Goal: Information Seeking & Learning: Check status

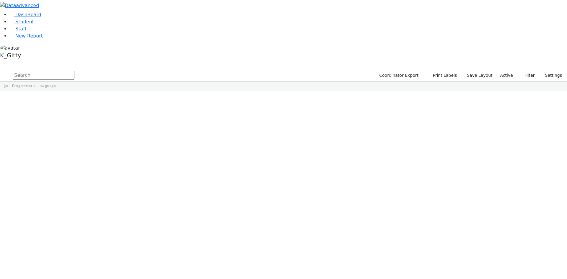
click at [74, 71] on input "text" at bounding box center [43, 75] width 61 height 9
type input "sofer"
click at [0, 70] on button "submit" at bounding box center [6, 75] width 12 height 11
click at [113, 101] on div "Bruchy" at bounding box center [93, 105] width 37 height 8
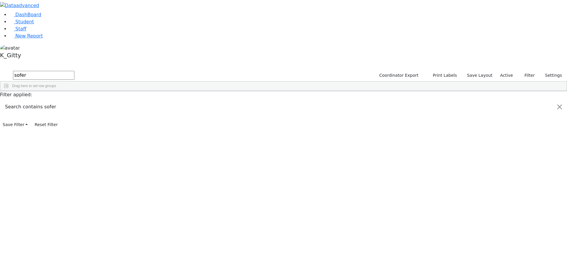
click at [113, 101] on div "Bruchy" at bounding box center [93, 105] width 37 height 8
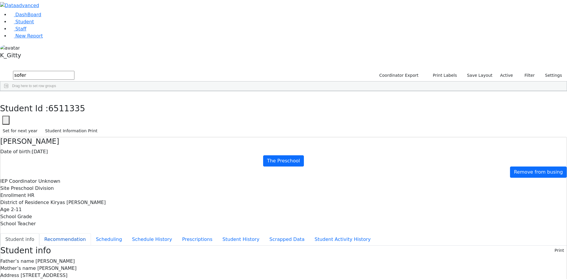
click at [91, 233] on button "Recommendation" at bounding box center [65, 239] width 52 height 12
checkbox input "true"
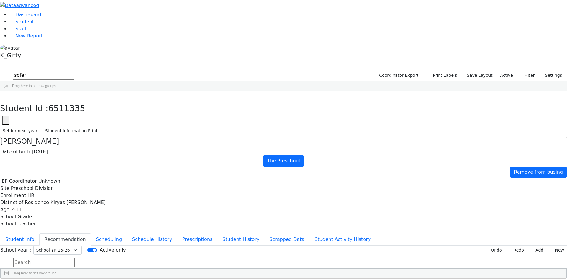
click at [57, 61] on div "K_Gitty" at bounding box center [283, 52] width 567 height 17
click at [76, 47] on link "Sign Out" at bounding box center [83, 42] width 47 height 9
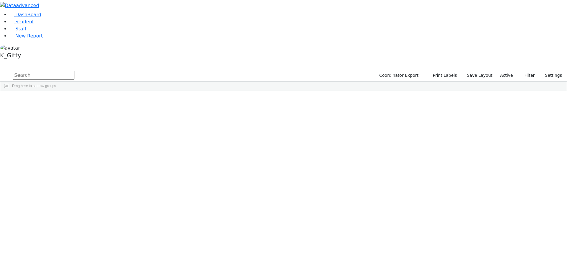
click at [74, 71] on input "text" at bounding box center [43, 75] width 61 height 9
type input "sofer"
click at [0, 70] on button "submit" at bounding box center [6, 75] width 12 height 11
click at [113, 101] on div "Bruchy" at bounding box center [93, 105] width 37 height 8
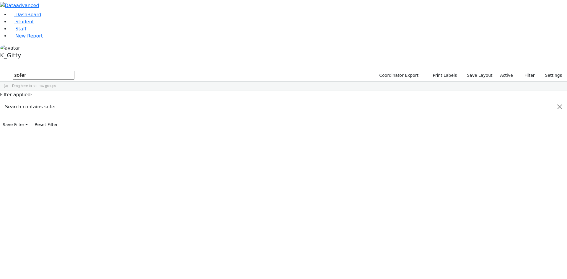
click at [113, 101] on div "Bruchy" at bounding box center [93, 105] width 37 height 8
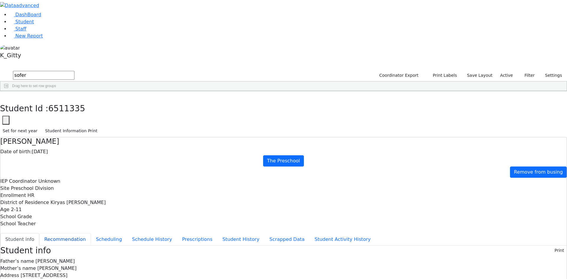
click at [91, 233] on button "Recommendation" at bounding box center [65, 239] width 52 height 12
checkbox input "true"
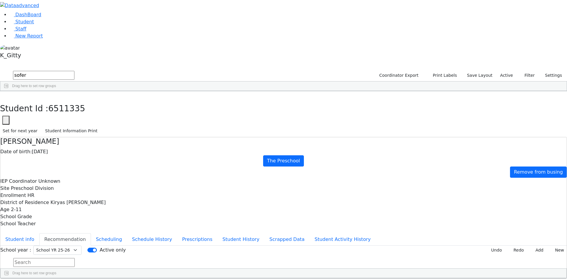
click at [467, 246] on div "School year : Select School YR Summer YR 25 School YR 25-26 Summer YR 25 School…" at bounding box center [283, 250] width 566 height 9
click at [460, 246] on div "School year : Select School YR Summer YR 25 School YR 25-26 Summer YR 25 School…" at bounding box center [283, 250] width 566 height 9
drag, startPoint x: 457, startPoint y: 73, endPoint x: 464, endPoint y: 87, distance: 15.7
click at [464, 246] on div "School year : Select School YR Summer YR 25 School YR 25-26 Summer YR 25 School…" at bounding box center [283, 262] width 566 height 33
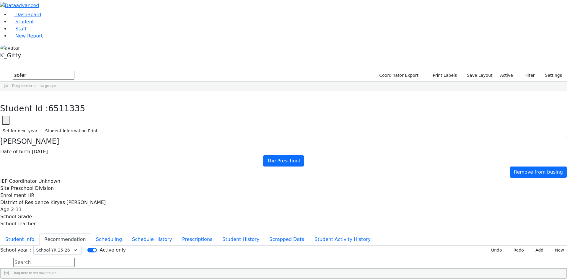
drag, startPoint x: 520, startPoint y: 201, endPoint x: 232, endPoint y: -5, distance: 354.6
click at [232, 0] on html "Printing Please wait. Remaining time 10 seconds. Print Schedule Options Show Bi…" at bounding box center [283, 158] width 567 height 317
drag, startPoint x: 135, startPoint y: 181, endPoint x: 155, endPoint y: 184, distance: 20.3
click at [136, 233] on ul "Student info Recommendation Scheduling Schedule History Prescriptions Student H…" at bounding box center [283, 239] width 566 height 12
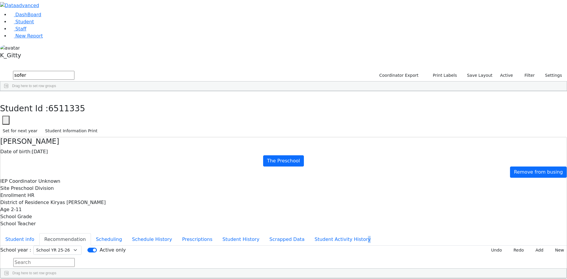
click at [115, 154] on div "Bruchy Sofer Date of birth: 09/11/2022 The Preschool Remove from busing IEP Coo…" at bounding box center [283, 208] width 567 height 142
click at [163, 233] on ul "Student info Recommendation Scheduling Schedule History Prescriptions Student H…" at bounding box center [283, 239] width 566 height 12
